Goal: Find contact information: Find contact information

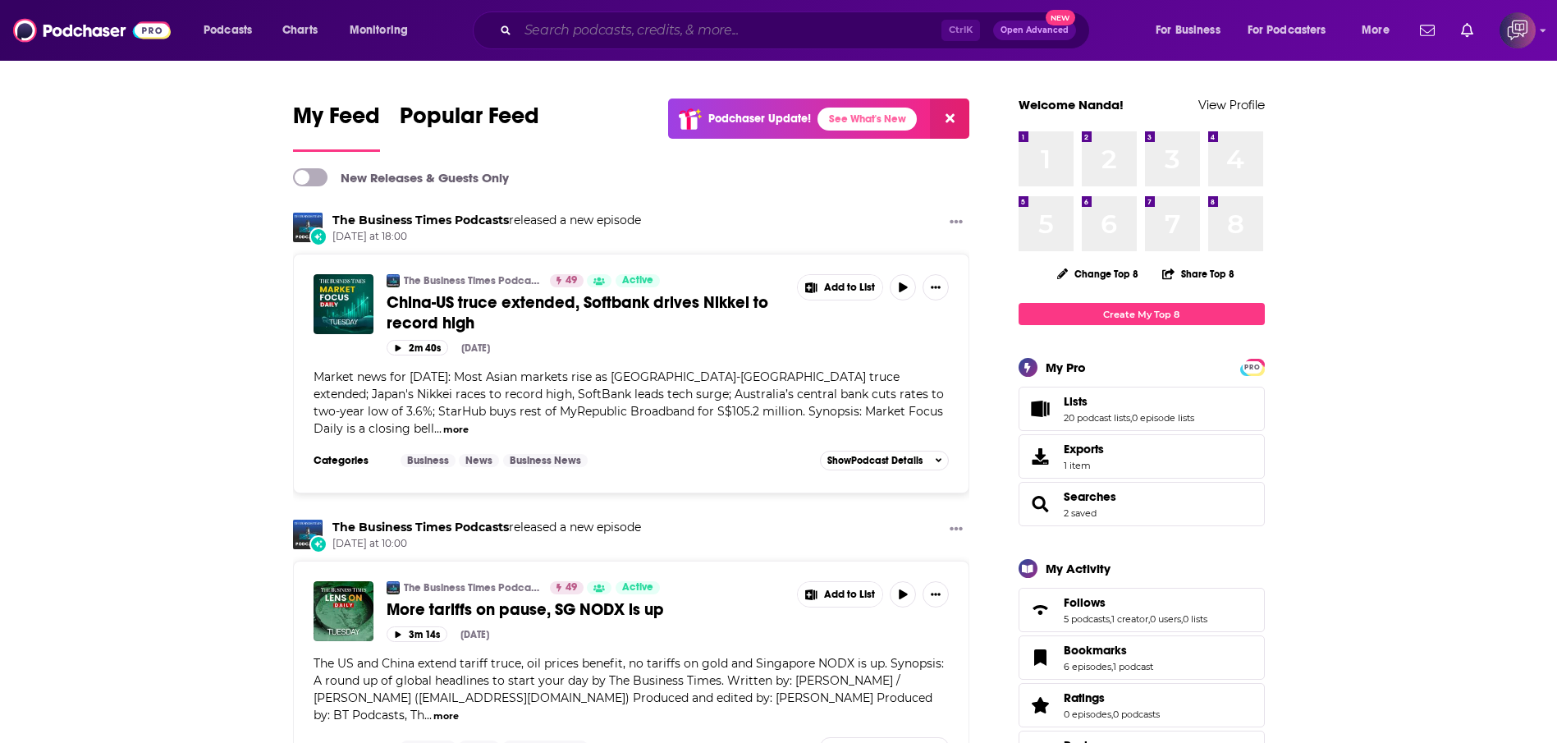
click at [602, 25] on input "Search podcasts, credits, & more..." at bounding box center [730, 30] width 424 height 26
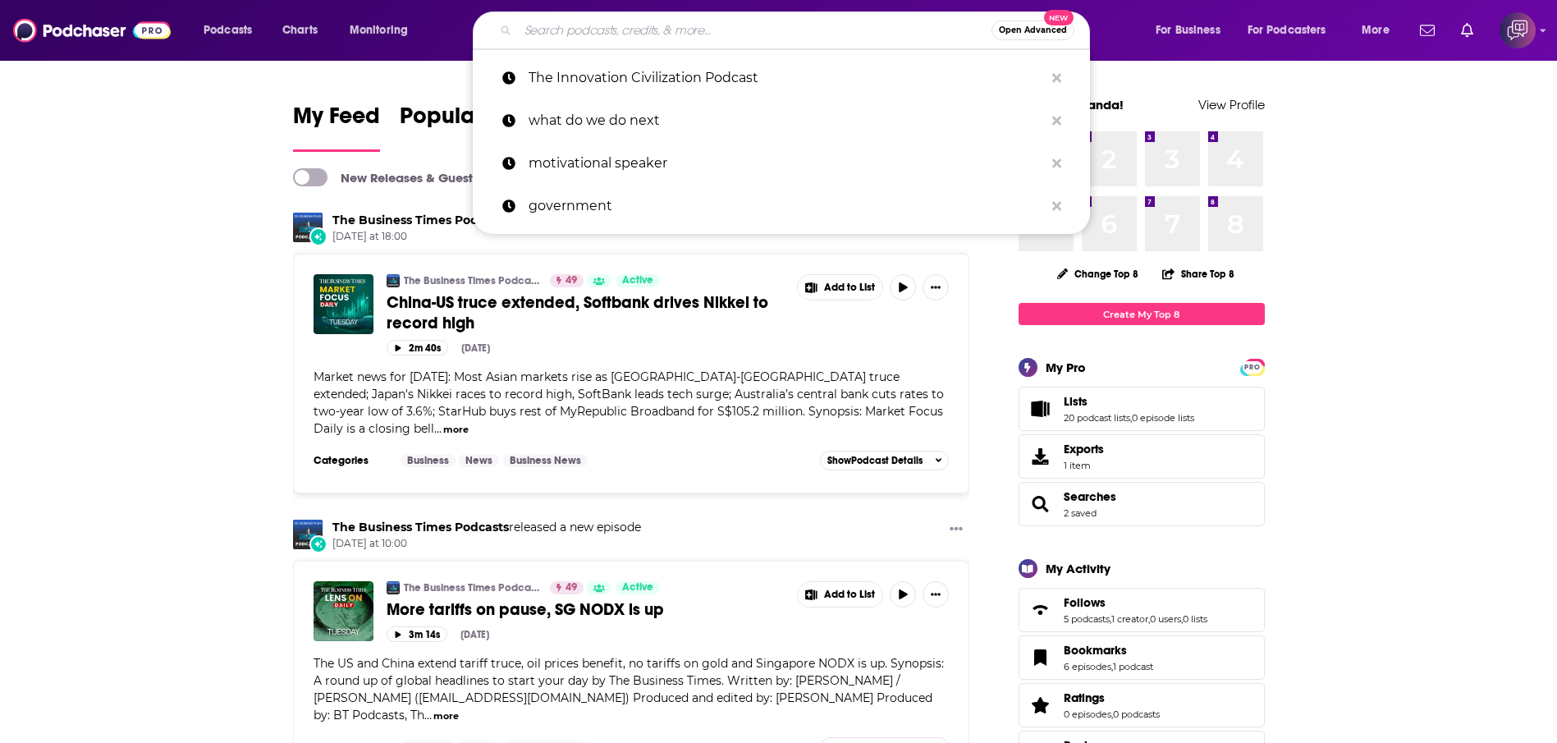
paste input "CNN Political Briefing"
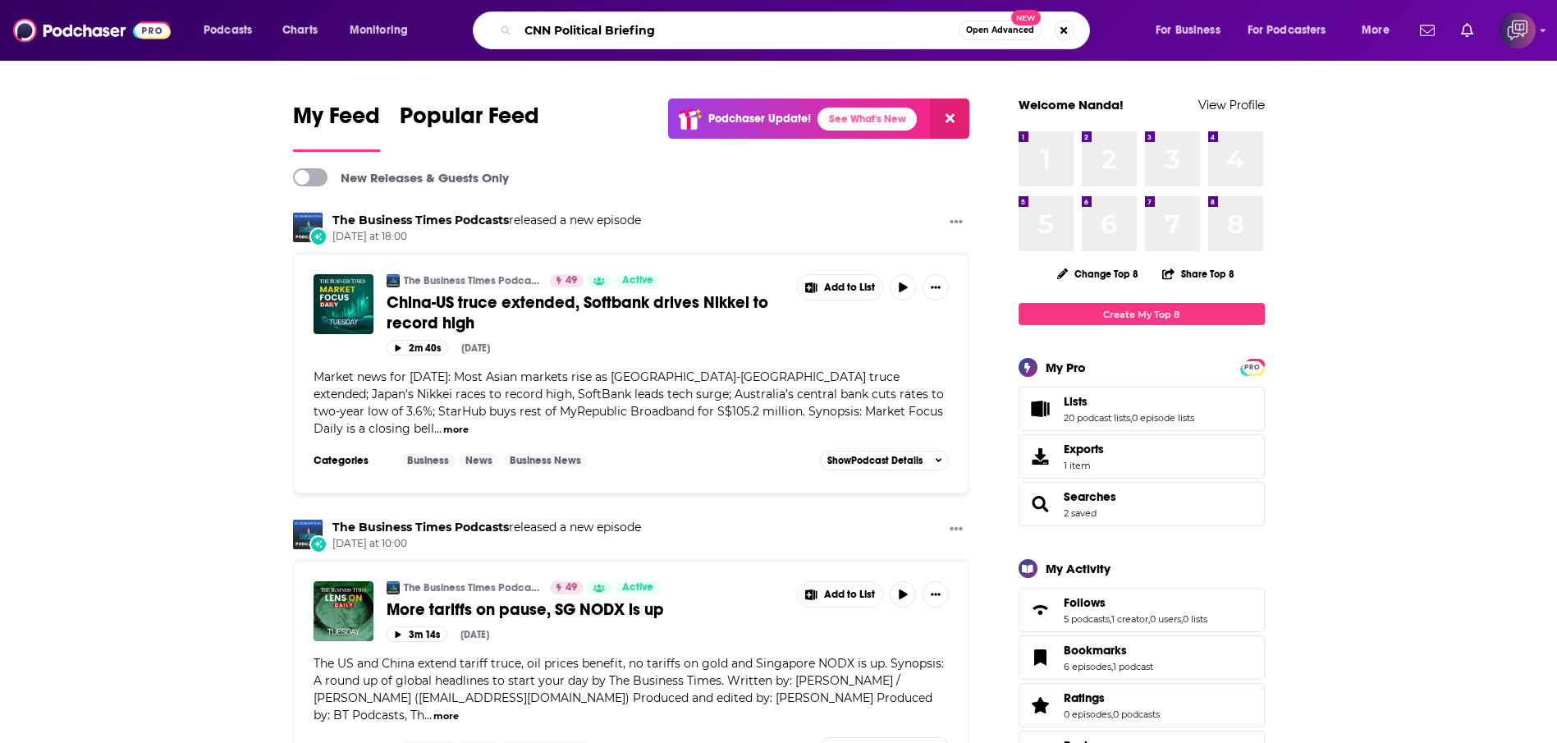
type input "CNN Political Briefing"
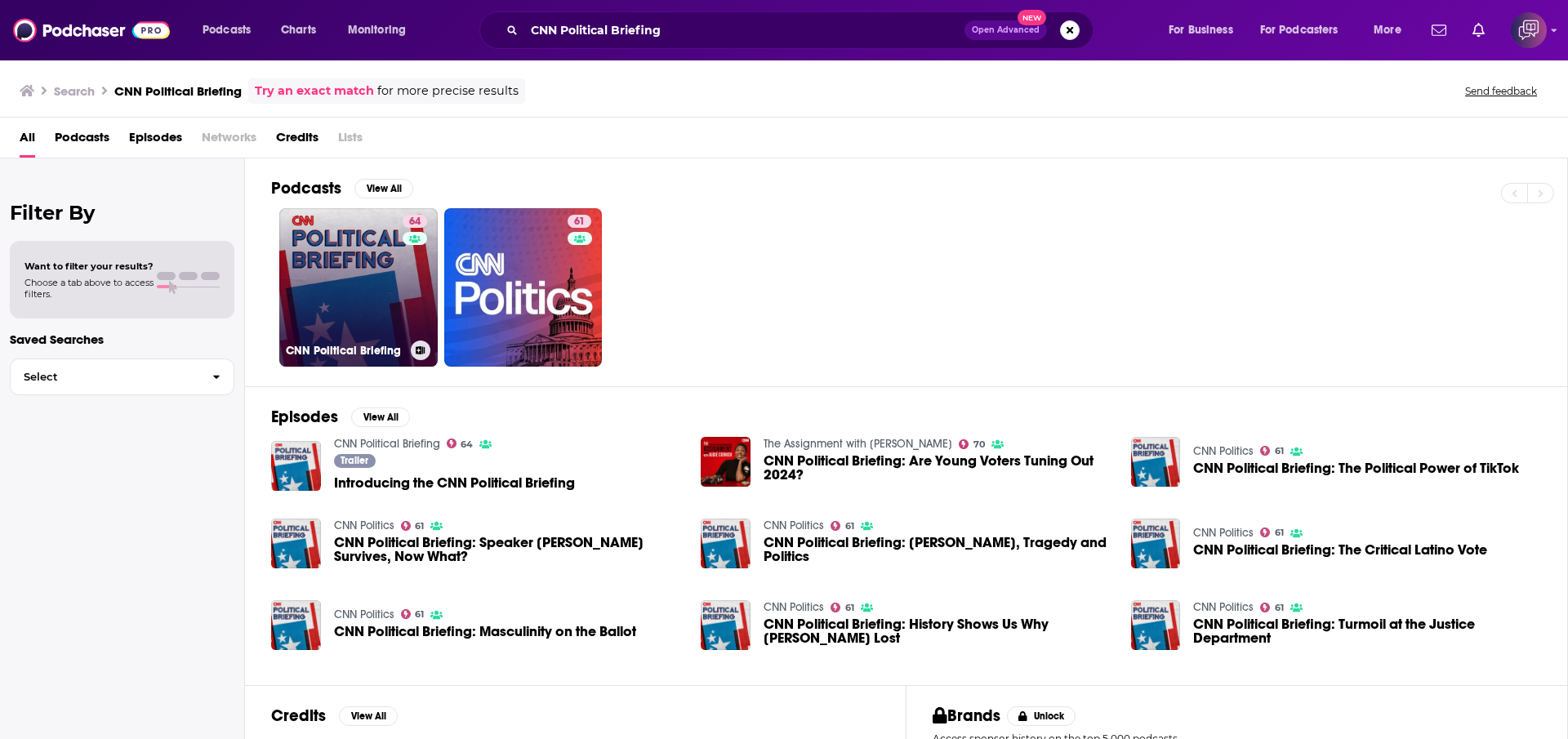
click at [367, 268] on link "64 CNN Political Briefing" at bounding box center [358, 286] width 158 height 158
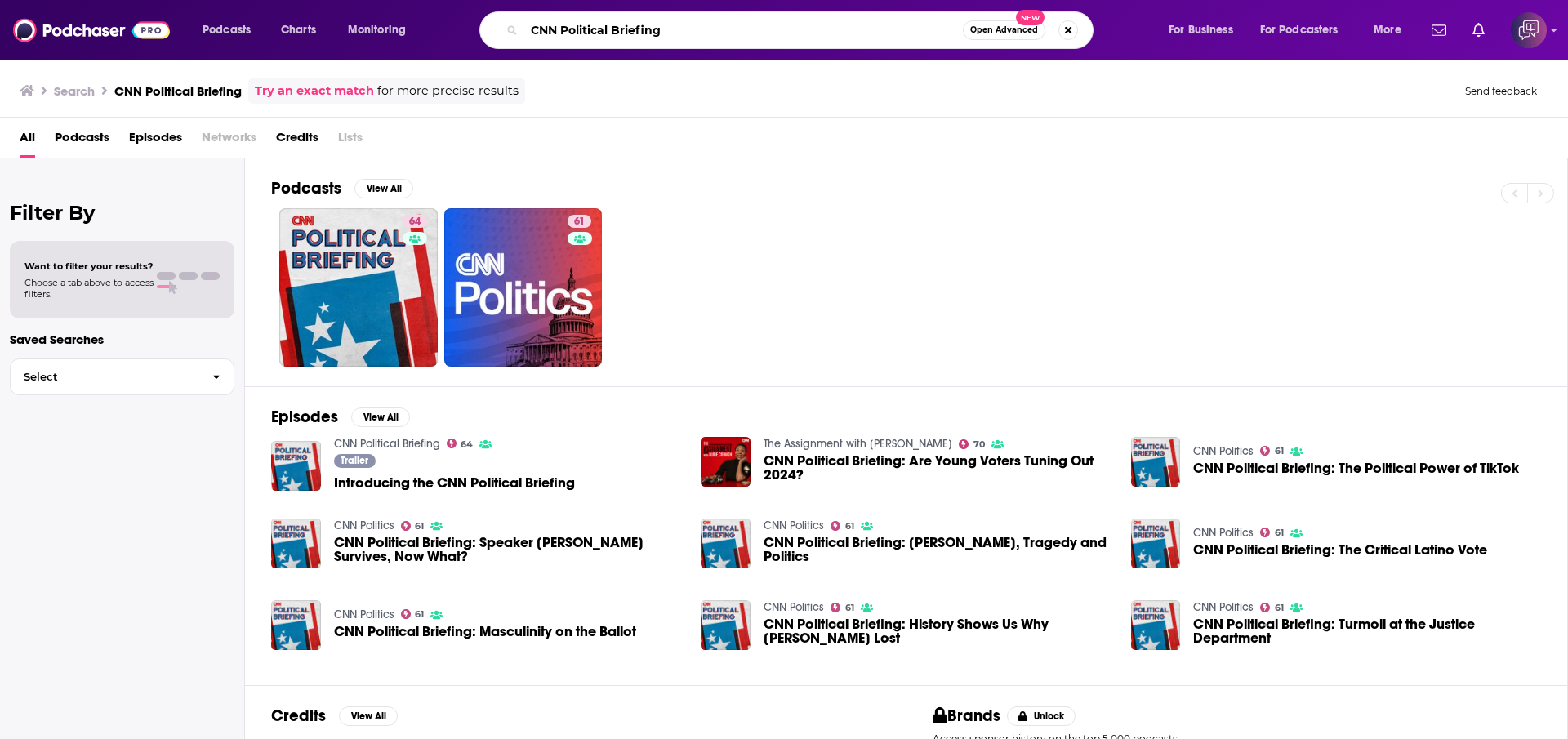
click at [659, 37] on input "CNN Political Briefing" at bounding box center [743, 30] width 439 height 26
drag, startPoint x: 710, startPoint y: 31, endPoint x: 385, endPoint y: 21, distance: 325.2
click at [385, 21] on div "Podcasts Charts Monitoring CNN Political Briefing Open Advanced New For Busines…" at bounding box center [804, 30] width 1226 height 38
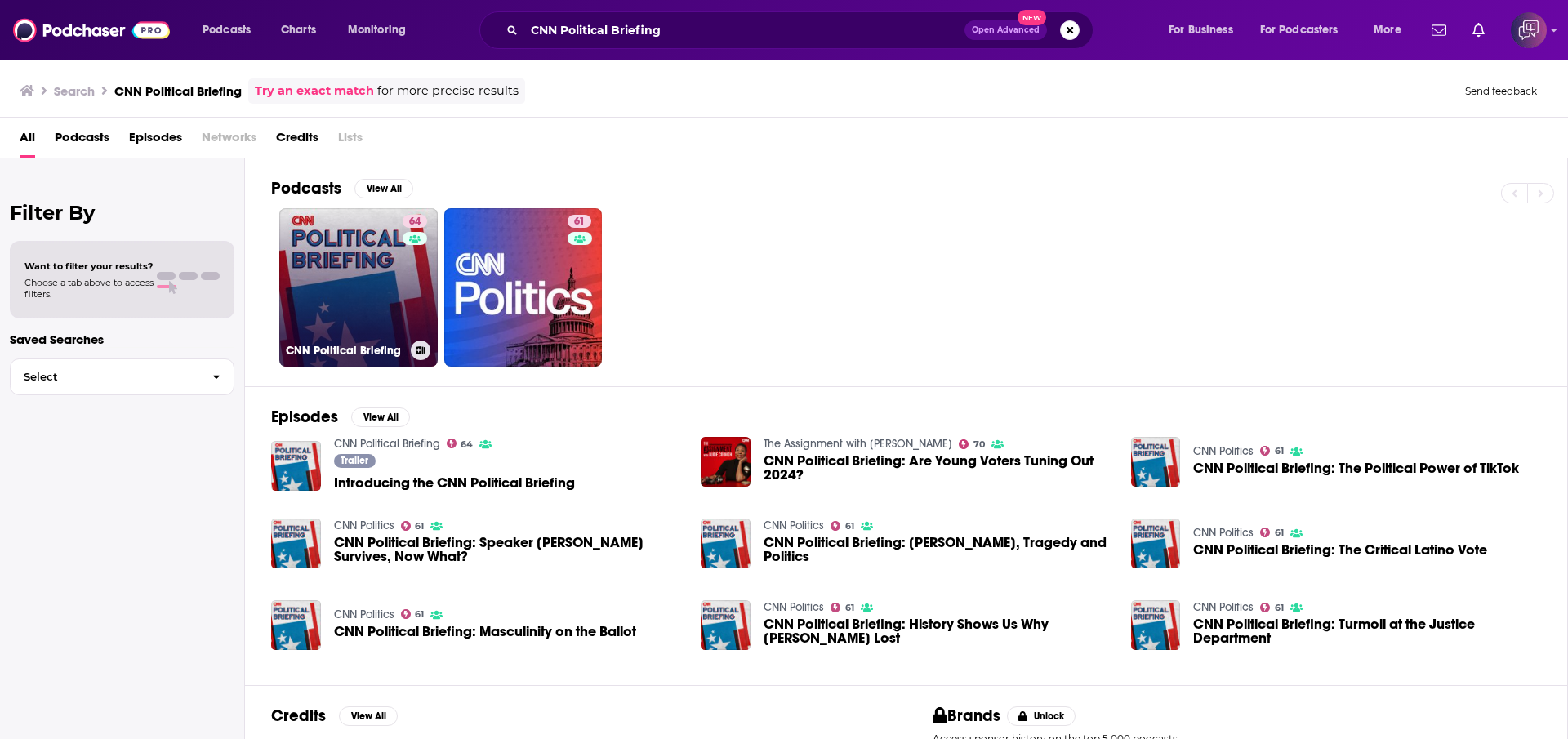
click at [396, 262] on link "64 CNN Political Briefing" at bounding box center [358, 286] width 158 height 158
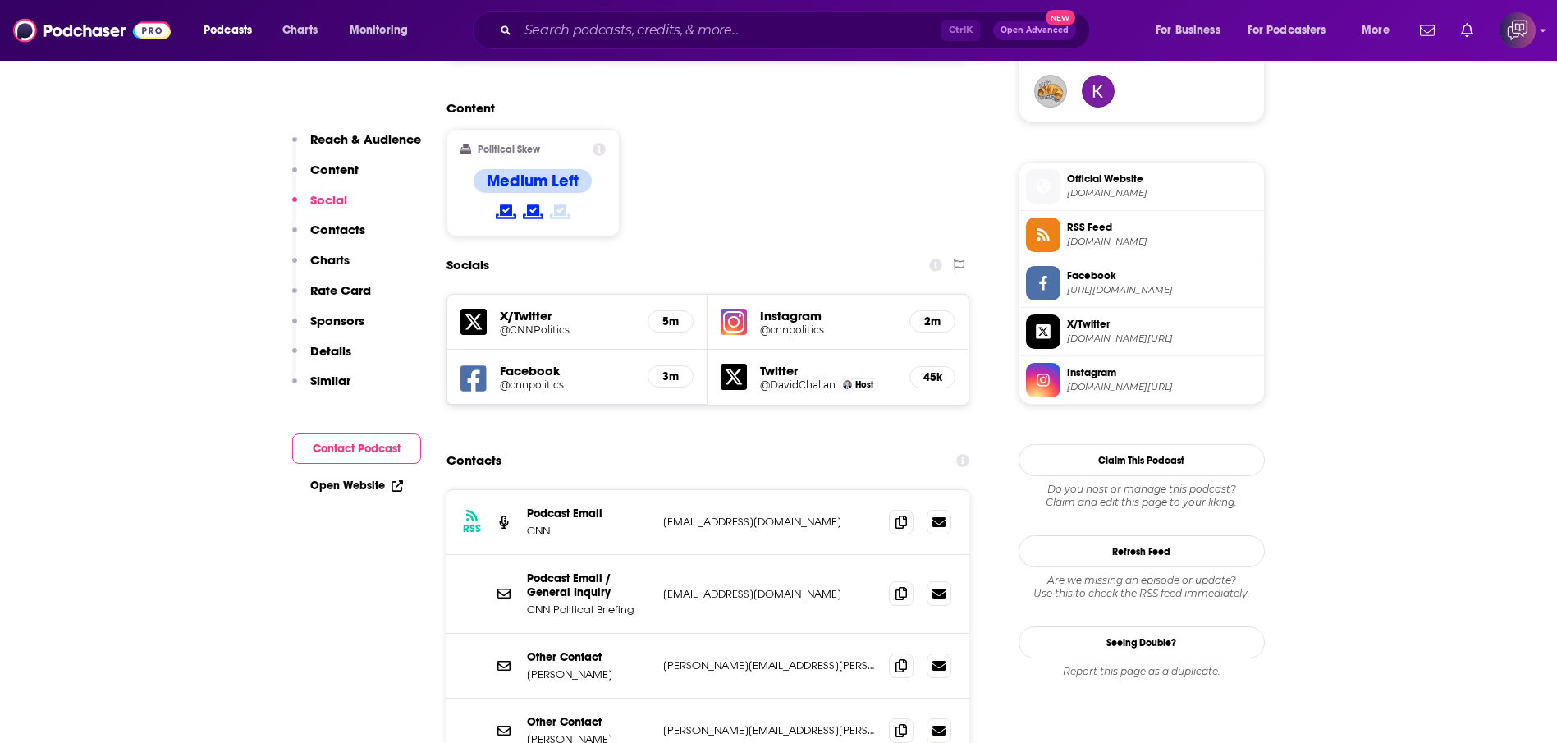
scroll to position [1355, 0]
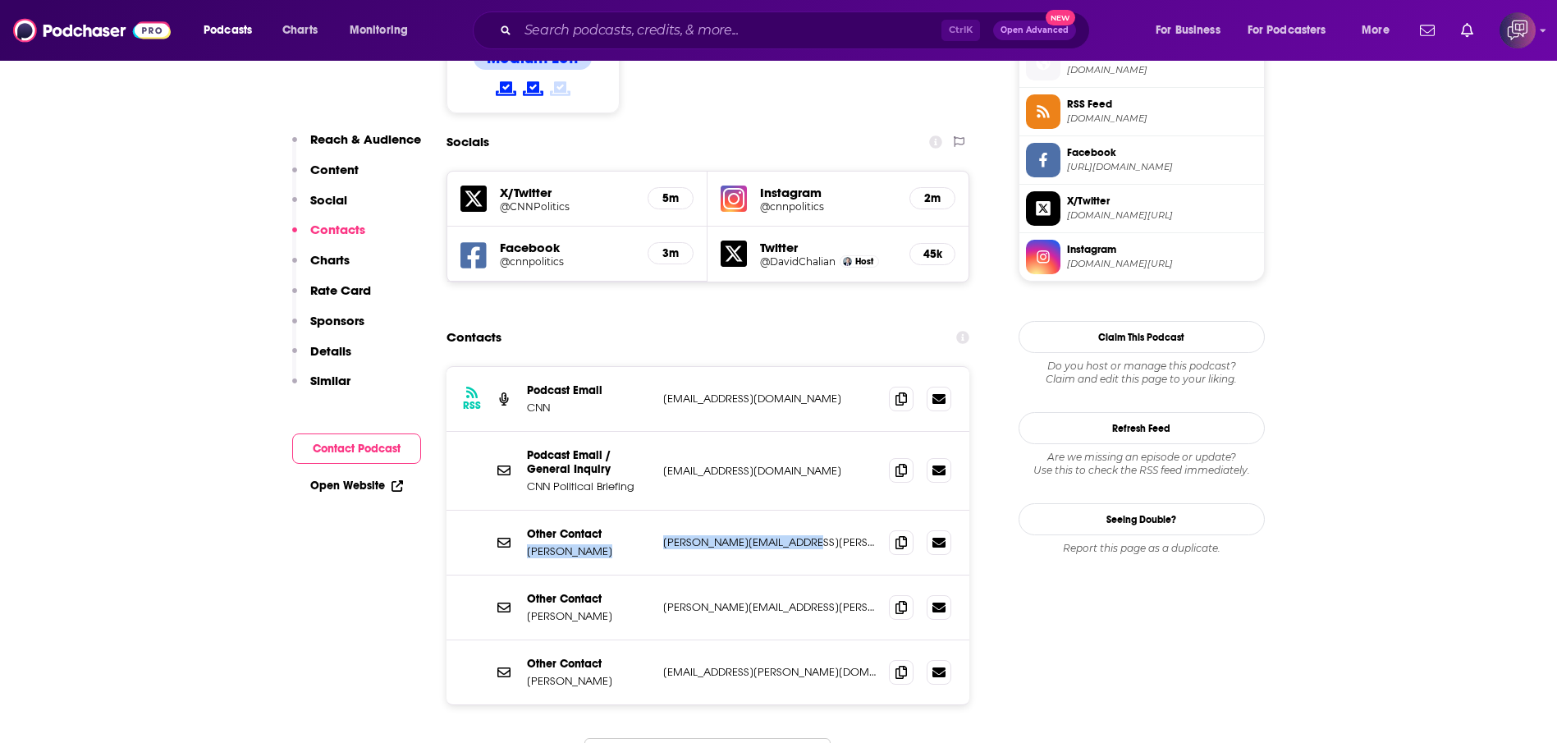
drag, startPoint x: 647, startPoint y: 458, endPoint x: 805, endPoint y: 465, distance: 158.6
click at [805, 511] on div "Other Contact [PERSON_NAME] [PERSON_NAME][EMAIL_ADDRESS][PERSON_NAME][DOMAIN_NA…" at bounding box center [709, 543] width 524 height 65
click at [803, 535] on p "[PERSON_NAME][EMAIL_ADDRESS][PERSON_NAME][DOMAIN_NAME]" at bounding box center [769, 542] width 213 height 14
click at [829, 535] on p "[PERSON_NAME][EMAIL_ADDRESS][PERSON_NAME][DOMAIN_NAME]" at bounding box center [769, 542] width 213 height 14
click at [904, 535] on icon at bounding box center [901, 541] width 11 height 13
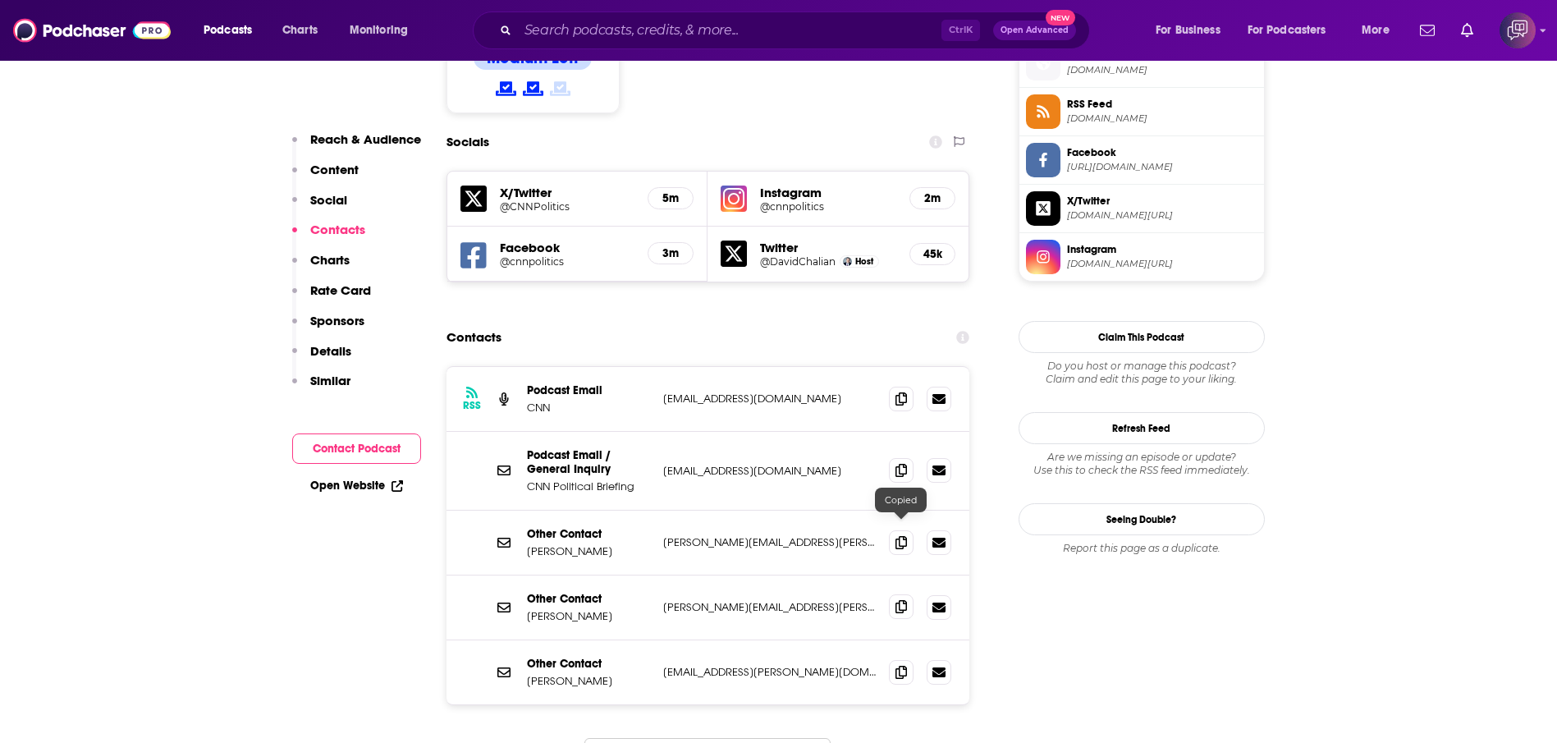
click at [901, 600] on icon at bounding box center [901, 606] width 11 height 13
click at [648, 657] on p "Other Contact" at bounding box center [588, 664] width 123 height 14
click at [907, 665] on icon at bounding box center [901, 671] width 11 height 13
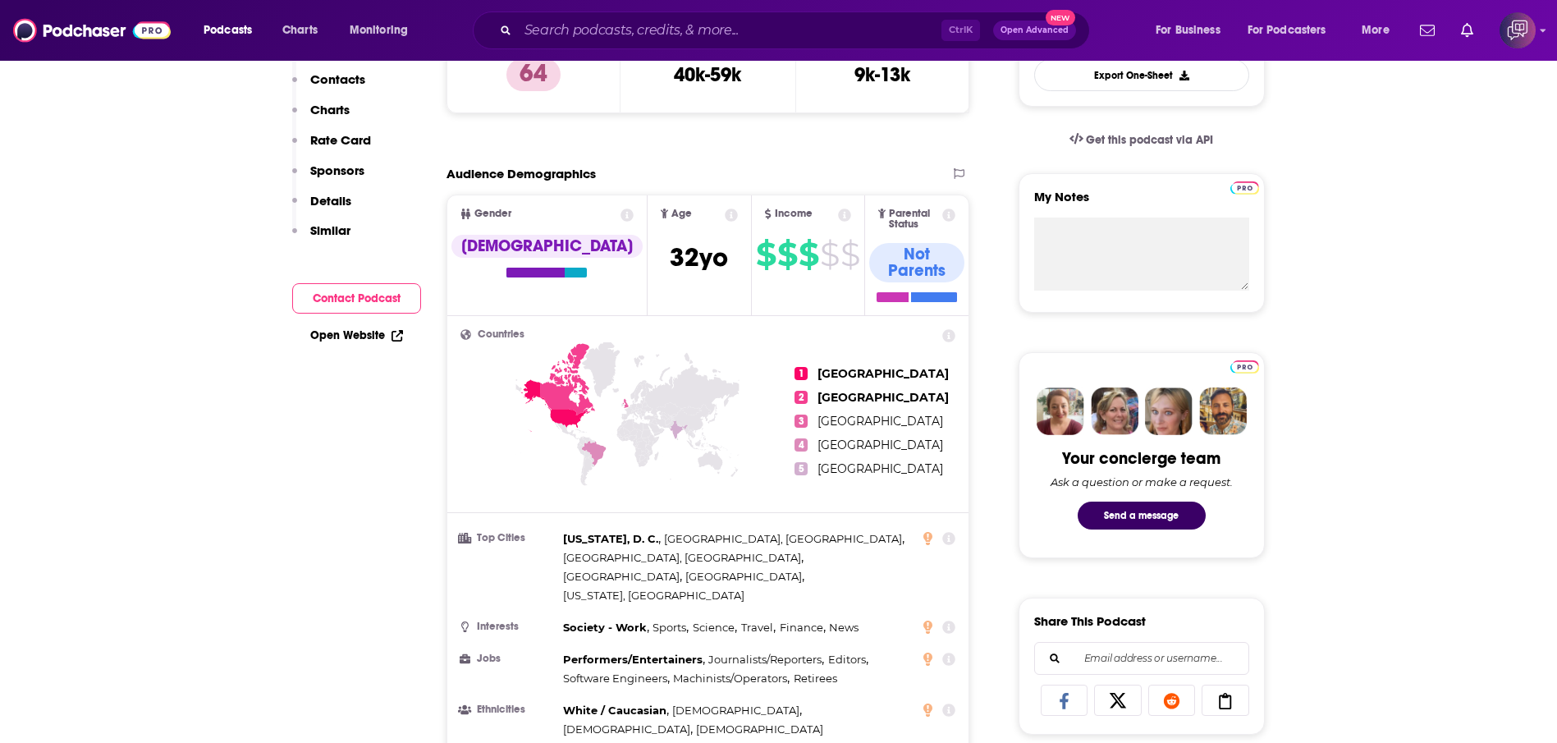
scroll to position [0, 0]
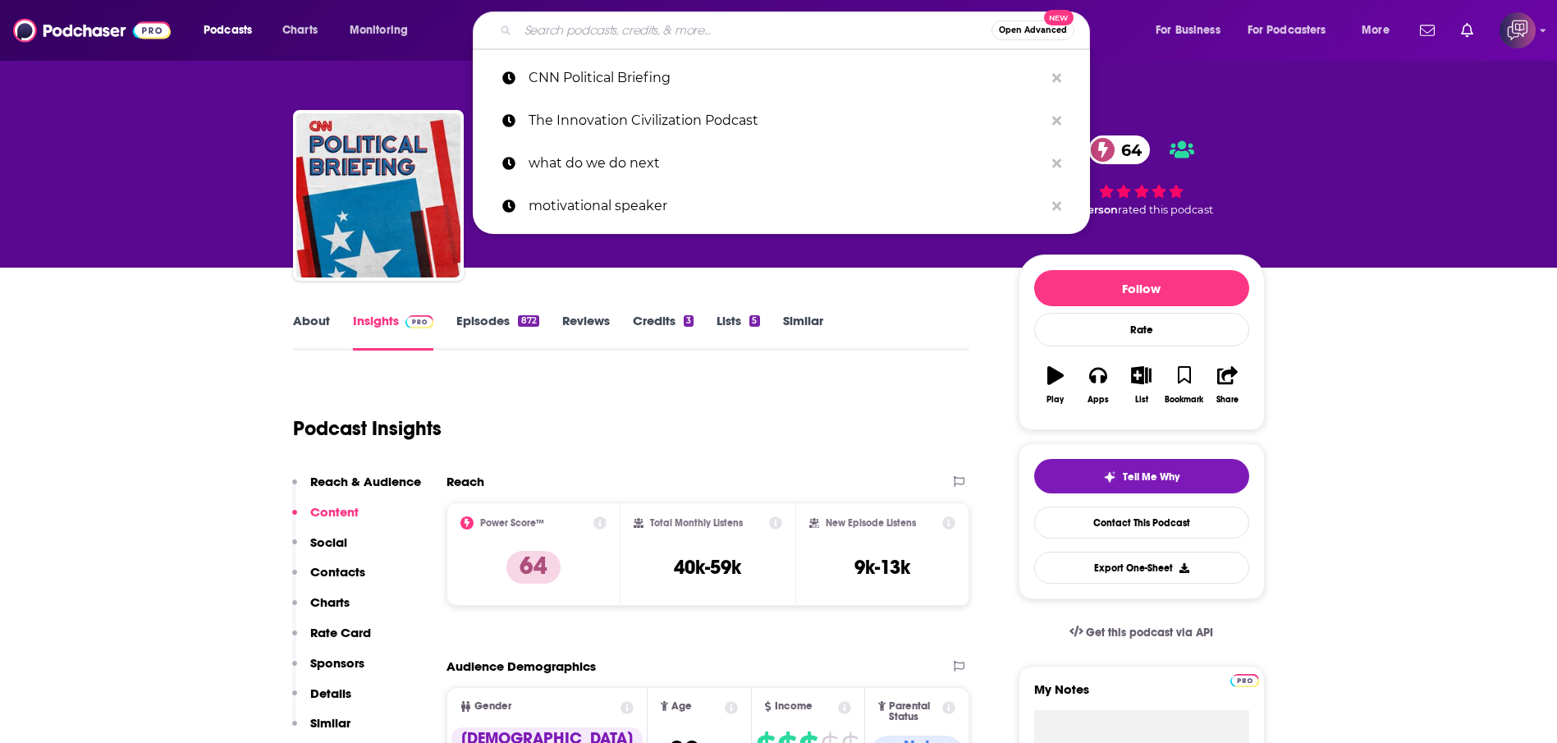
click at [699, 34] on input "Search podcasts, credits, & more..." at bounding box center [755, 30] width 474 height 26
paste input "Cool People Who Did Cool Stuff"
type input "Cool People Who Did Cool Stuff"
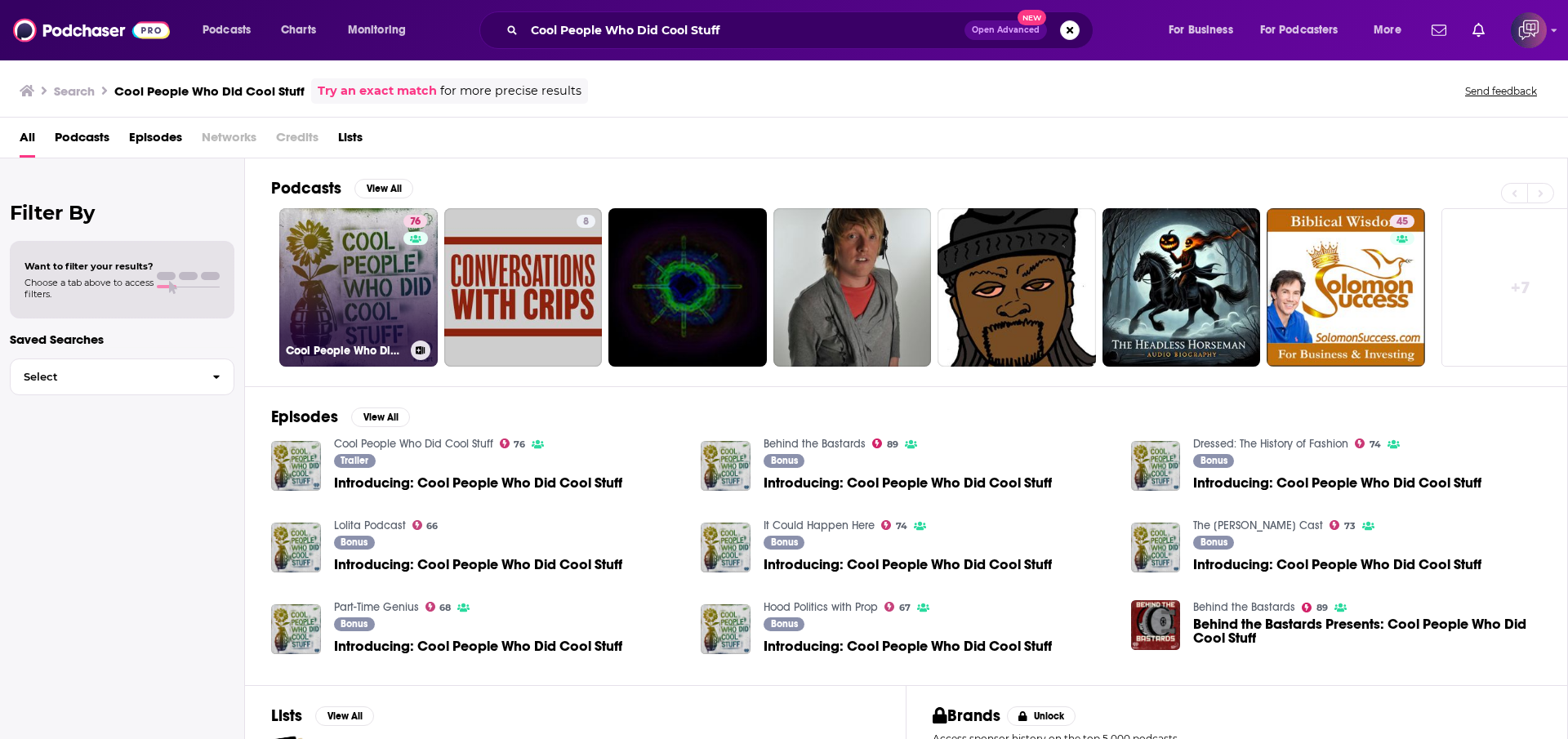
click at [363, 305] on link "76 Cool People Who Did Cool Stuff" at bounding box center [358, 286] width 158 height 158
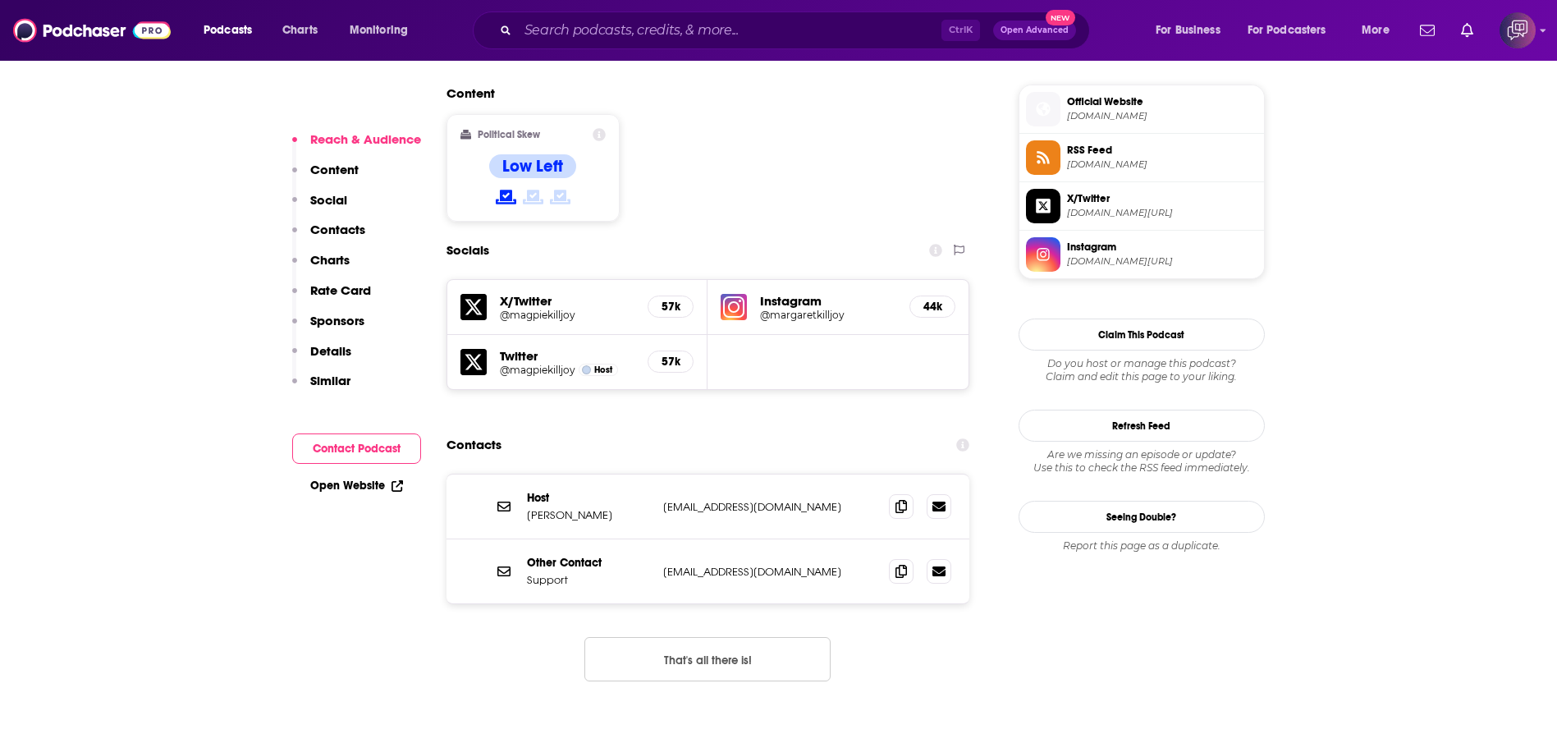
scroll to position [1478, 0]
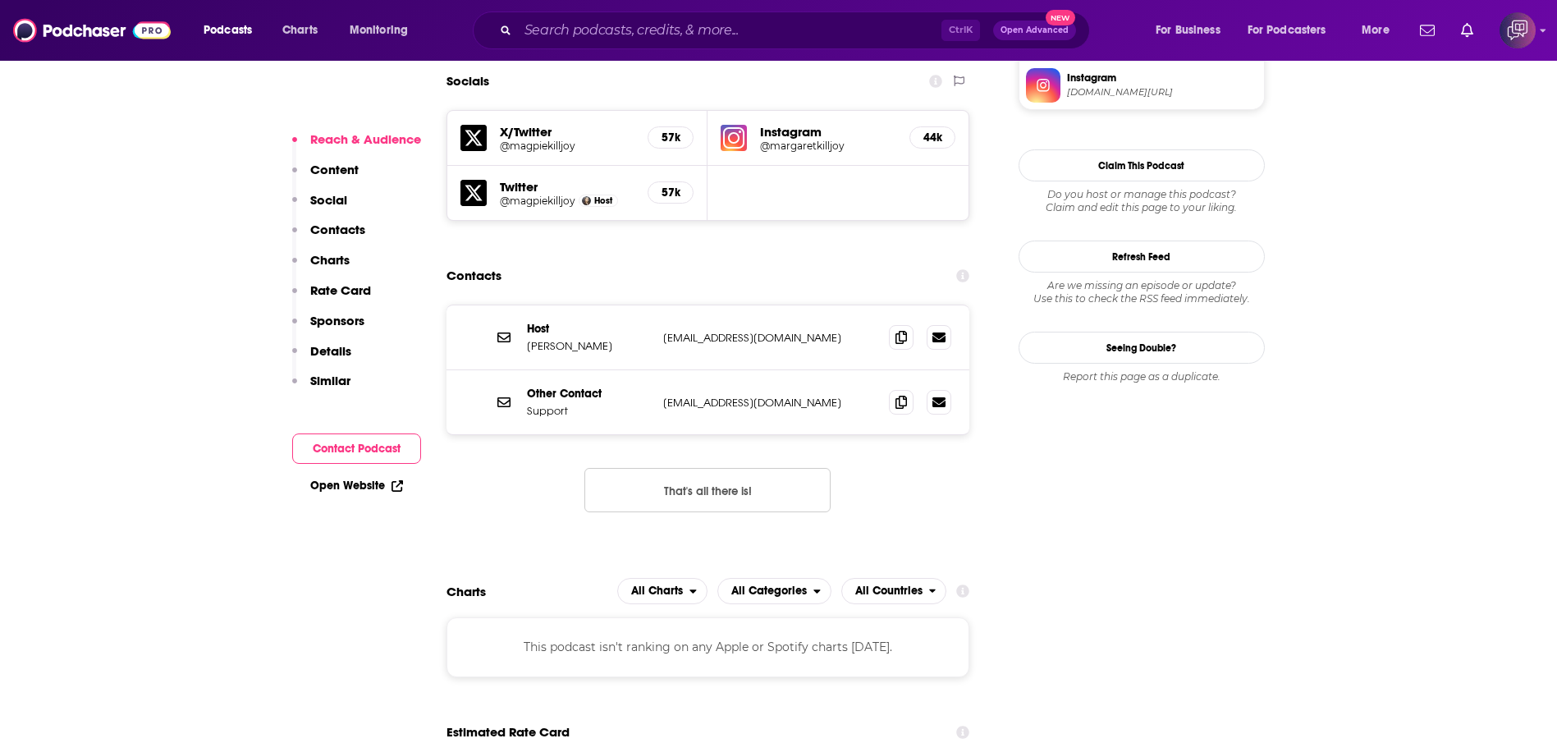
click at [696, 331] on p "[EMAIL_ADDRESS][DOMAIN_NAME]" at bounding box center [769, 338] width 213 height 14
click at [671, 396] on p "[EMAIL_ADDRESS][DOMAIN_NAME]" at bounding box center [769, 403] width 213 height 14
click at [910, 389] on span at bounding box center [901, 401] width 25 height 25
